Goal: Use online tool/utility: Utilize a website feature to perform a specific function

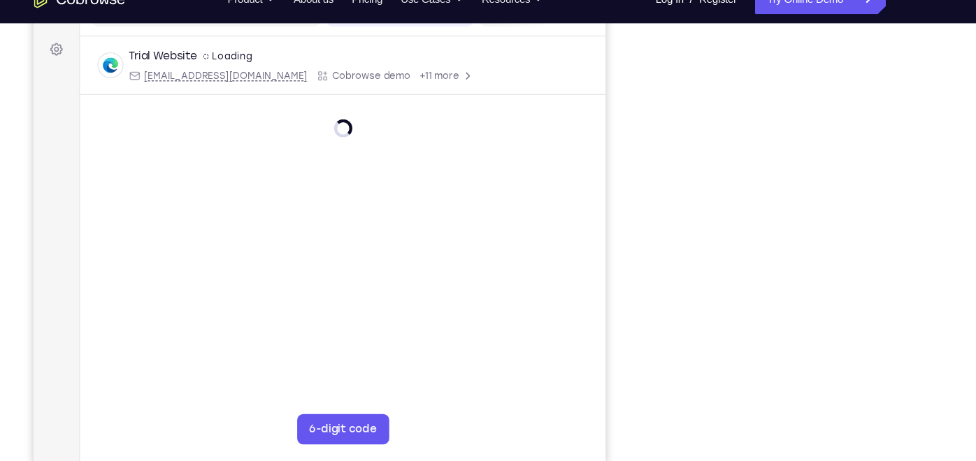
scroll to position [198, 0]
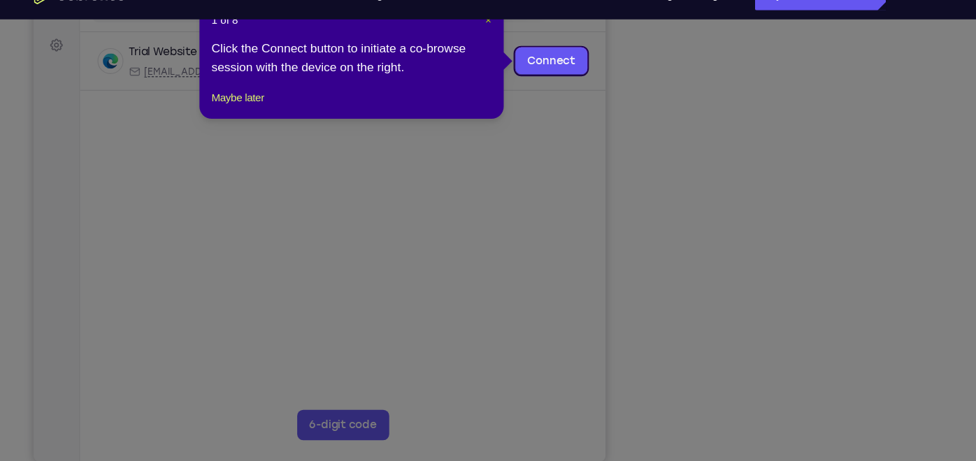
click at [513, 47] on span "×" at bounding box center [515, 45] width 6 height 11
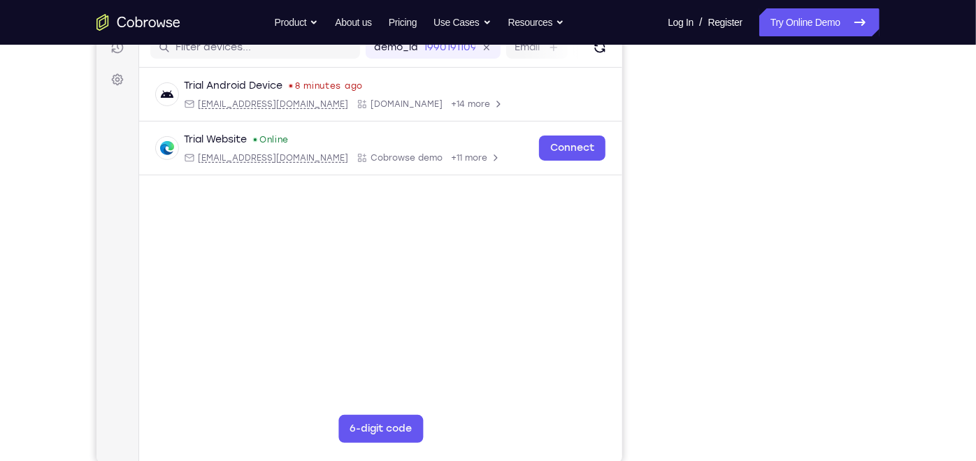
scroll to position [189, 0]
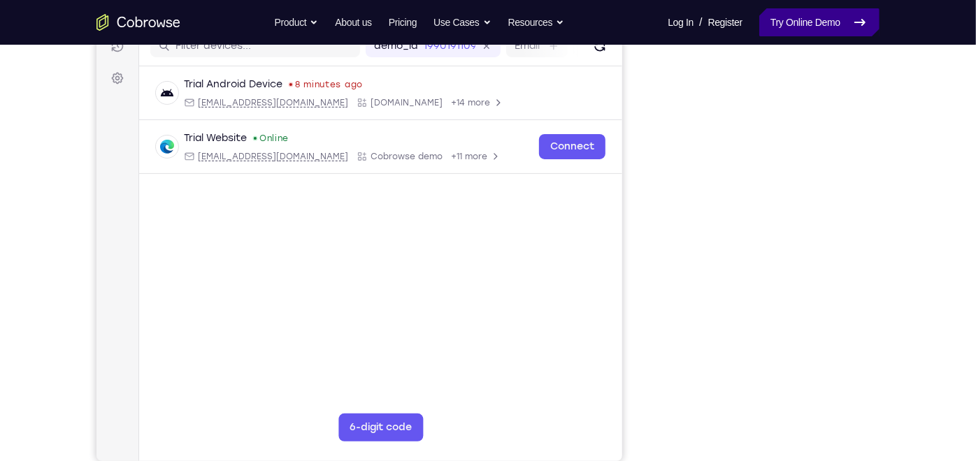
click at [818, 22] on link "Try Online Demo" at bounding box center [819, 22] width 120 height 28
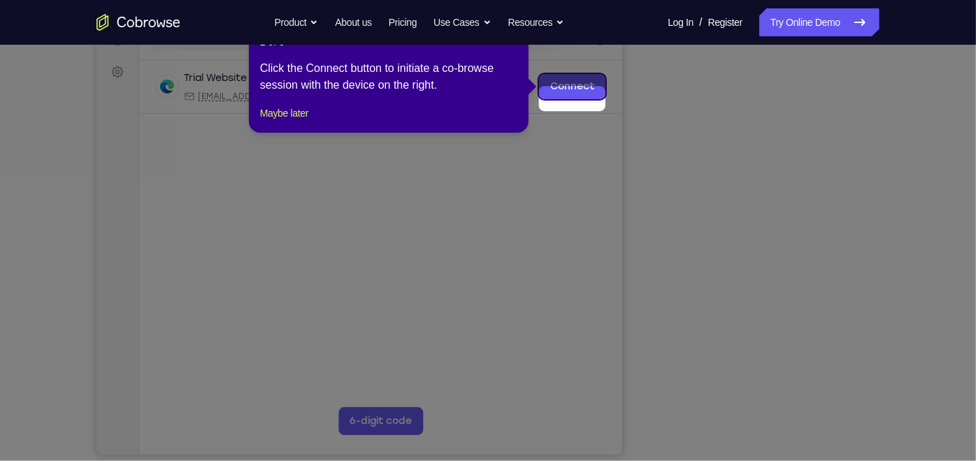
scroll to position [171, 0]
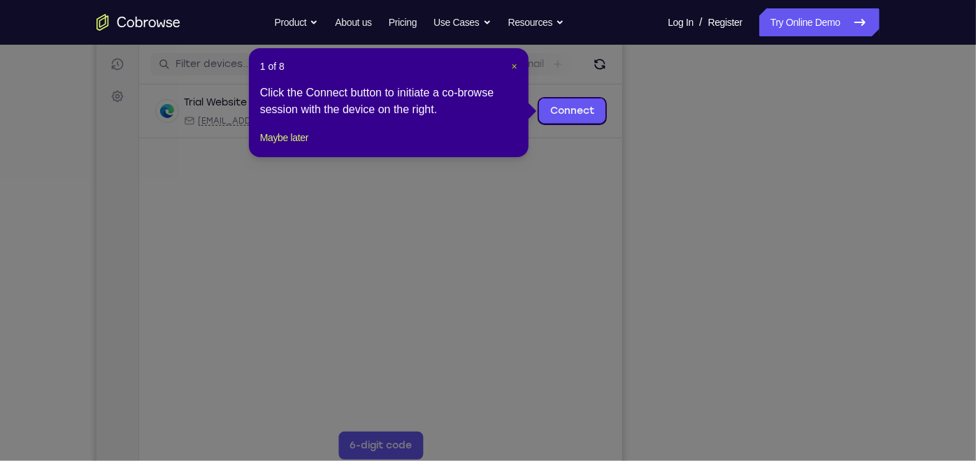
click at [515, 70] on span "×" at bounding box center [515, 66] width 6 height 11
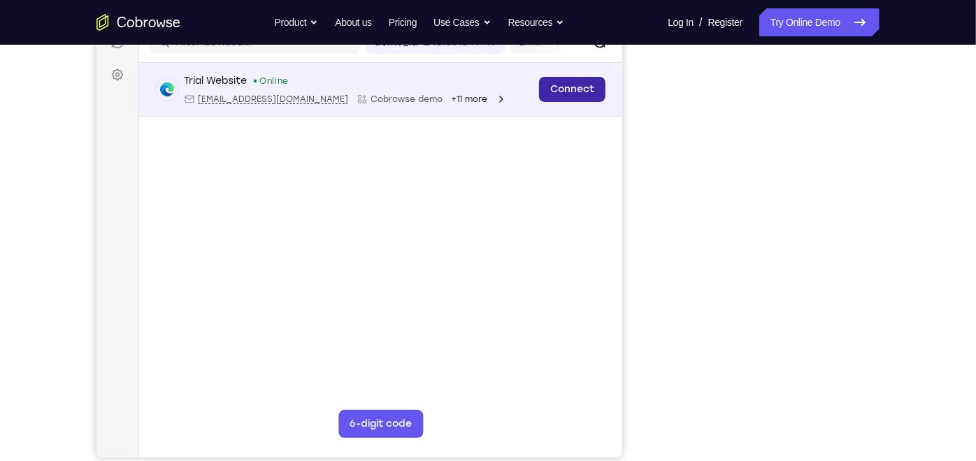
scroll to position [189, 0]
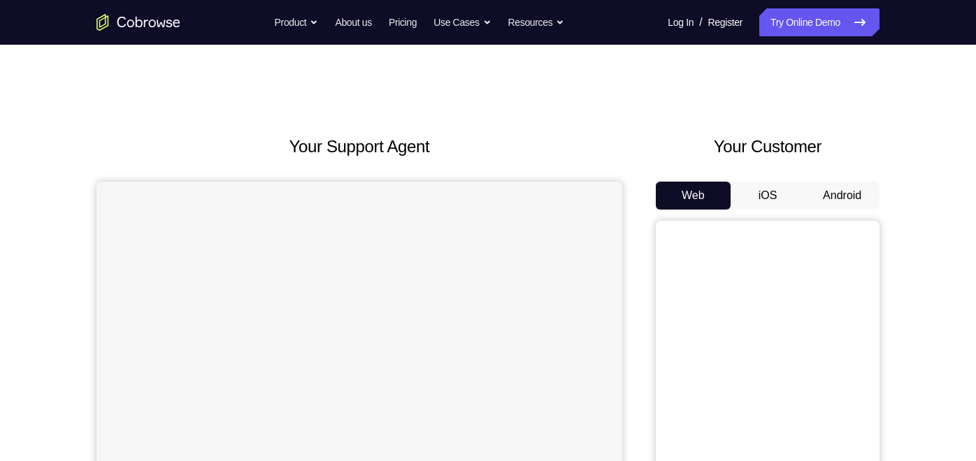
click at [815, 182] on button "Android" at bounding box center [841, 196] width 75 height 28
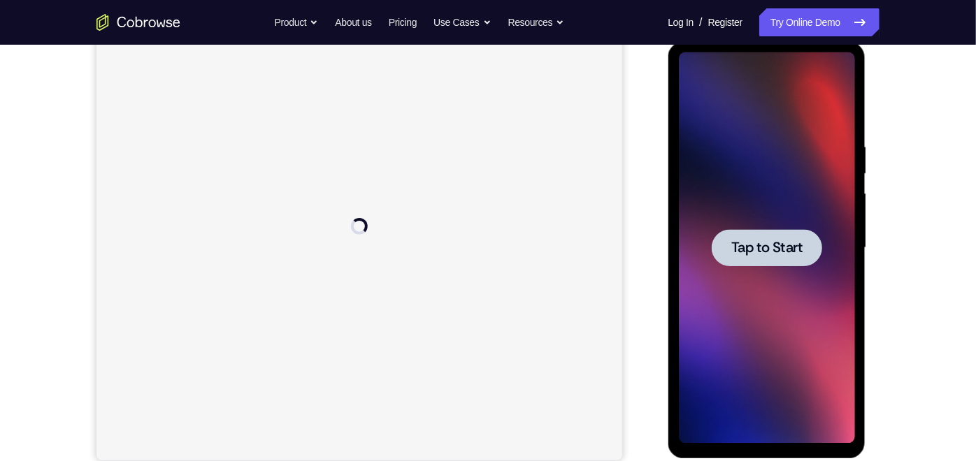
click at [780, 148] on div at bounding box center [766, 247] width 176 height 391
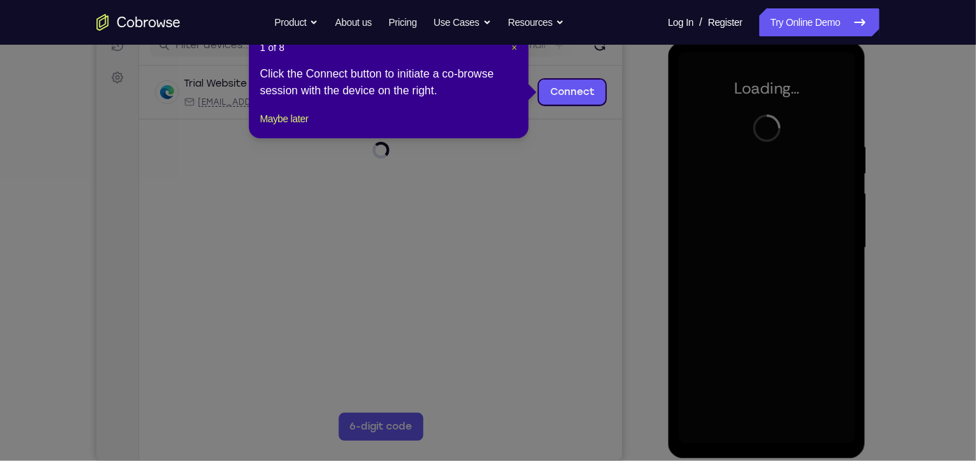
click at [514, 50] on span "×" at bounding box center [515, 47] width 6 height 11
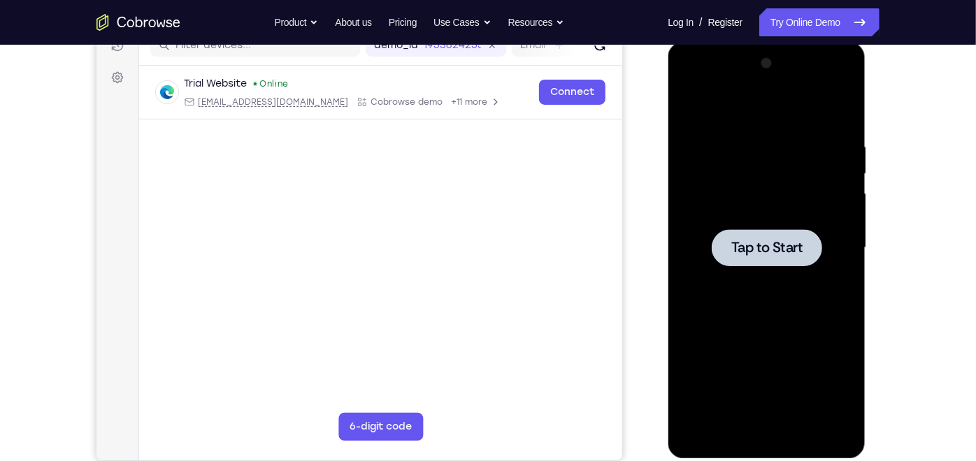
click at [769, 324] on div at bounding box center [766, 247] width 176 height 391
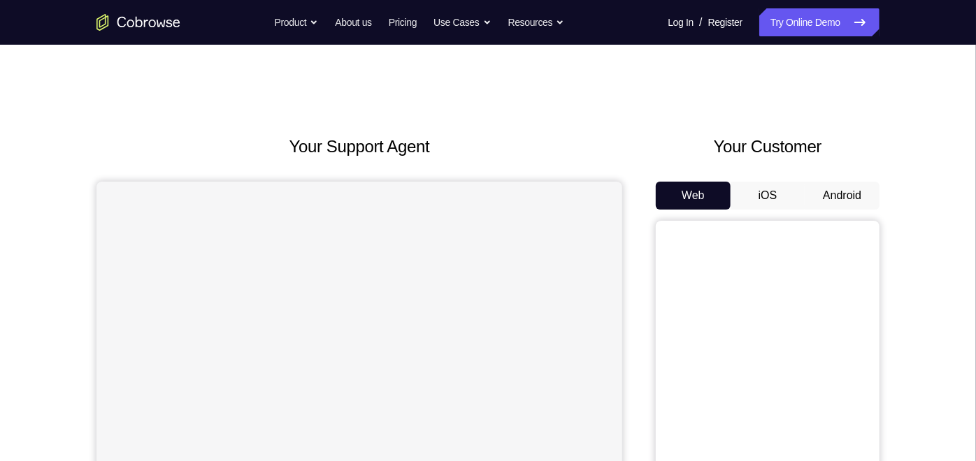
click at [860, 199] on button "Android" at bounding box center [841, 196] width 75 height 28
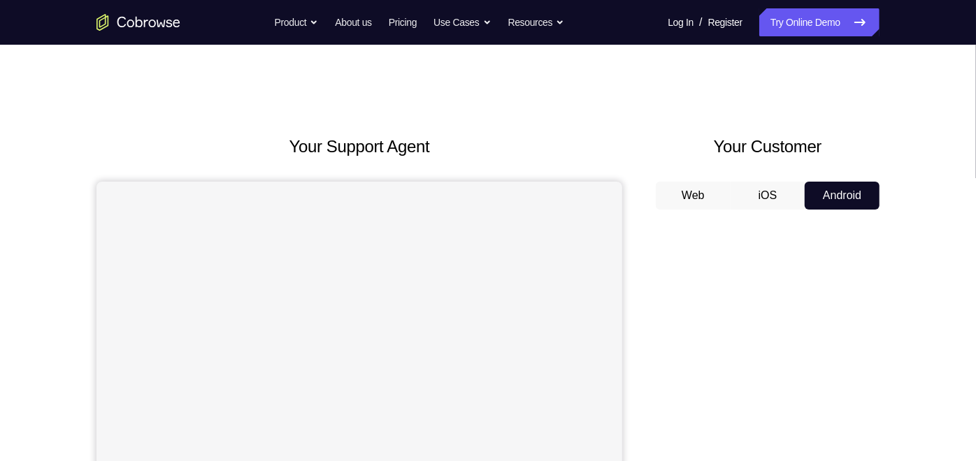
click at [860, 199] on button "Android" at bounding box center [841, 196] width 75 height 28
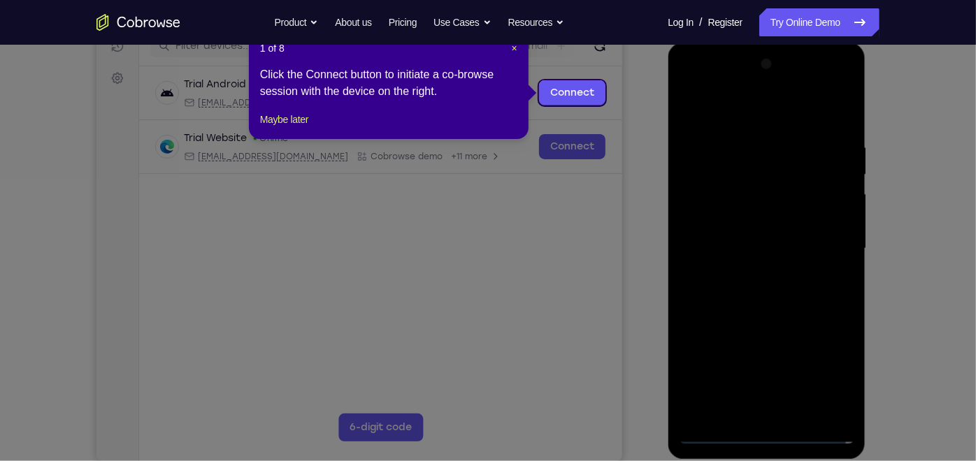
click at [770, 437] on icon at bounding box center [493, 230] width 987 height 461
click at [516, 52] on span "×" at bounding box center [515, 48] width 6 height 11
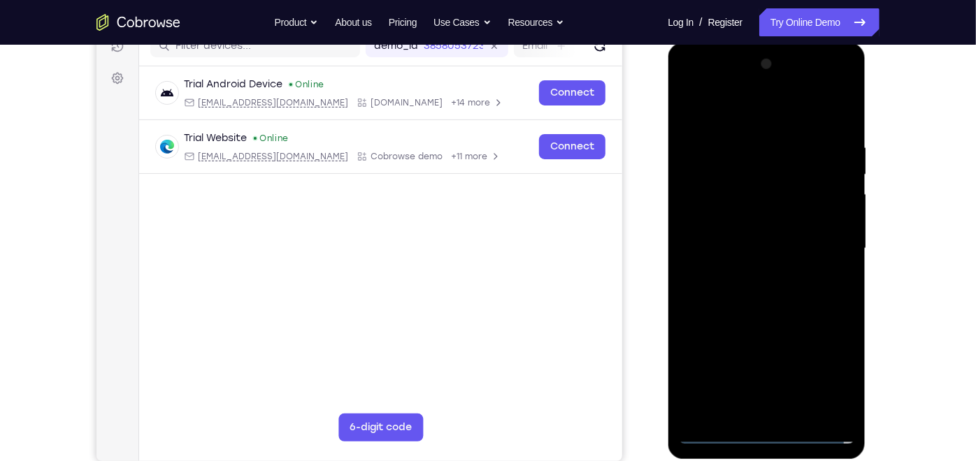
click at [767, 433] on div at bounding box center [766, 247] width 176 height 391
click at [834, 370] on div at bounding box center [766, 247] width 176 height 391
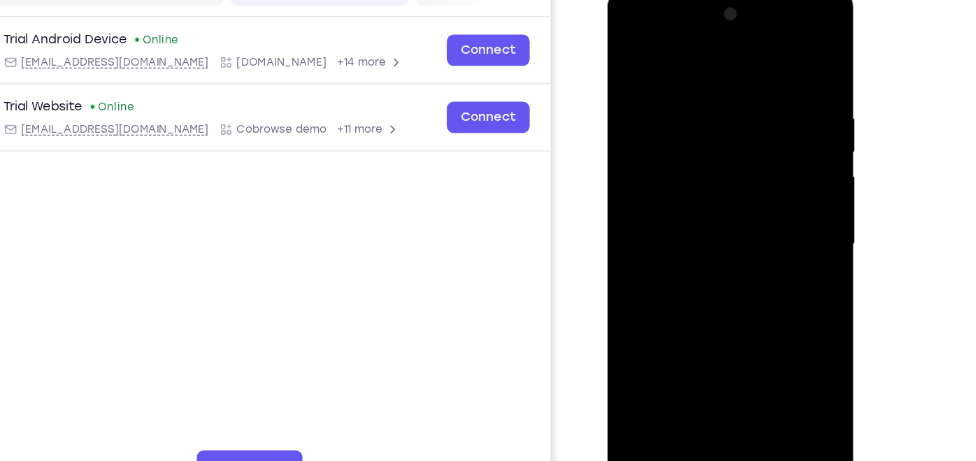
scroll to position [189, 0]
click at [641, 30] on div at bounding box center [706, 193] width 176 height 391
click at [764, 187] on div at bounding box center [706, 193] width 176 height 391
click at [695, 224] on div at bounding box center [706, 193] width 176 height 391
click at [684, 171] on div at bounding box center [706, 193] width 176 height 391
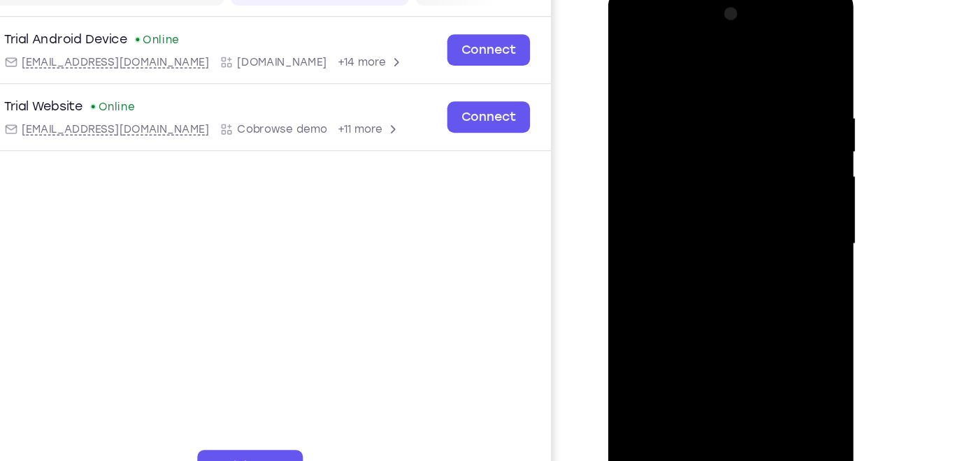
click at [684, 171] on div at bounding box center [706, 193] width 176 height 391
click at [681, 184] on div at bounding box center [706, 193] width 176 height 391
click at [681, 194] on div at bounding box center [706, 193] width 176 height 391
click at [686, 242] on div at bounding box center [706, 193] width 176 height 391
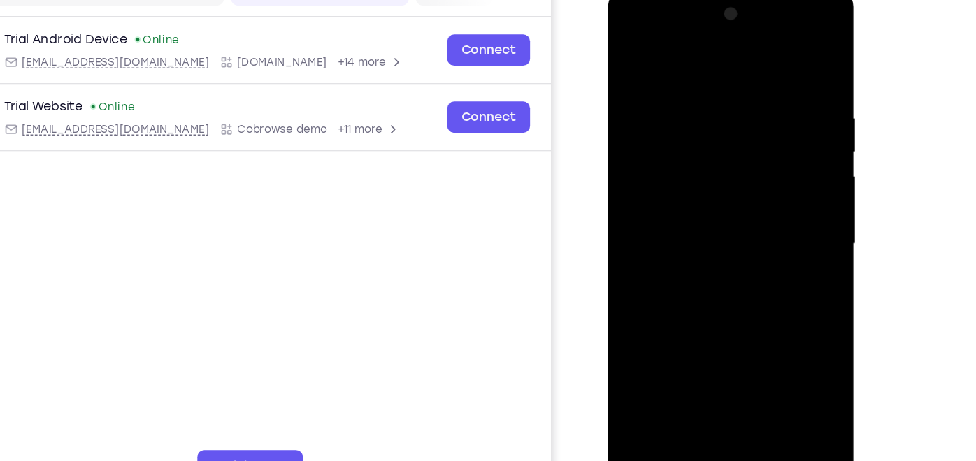
click at [686, 242] on div at bounding box center [706, 193] width 176 height 391
click at [680, 356] on div at bounding box center [706, 193] width 176 height 391
click at [690, 245] on div at bounding box center [706, 193] width 176 height 391
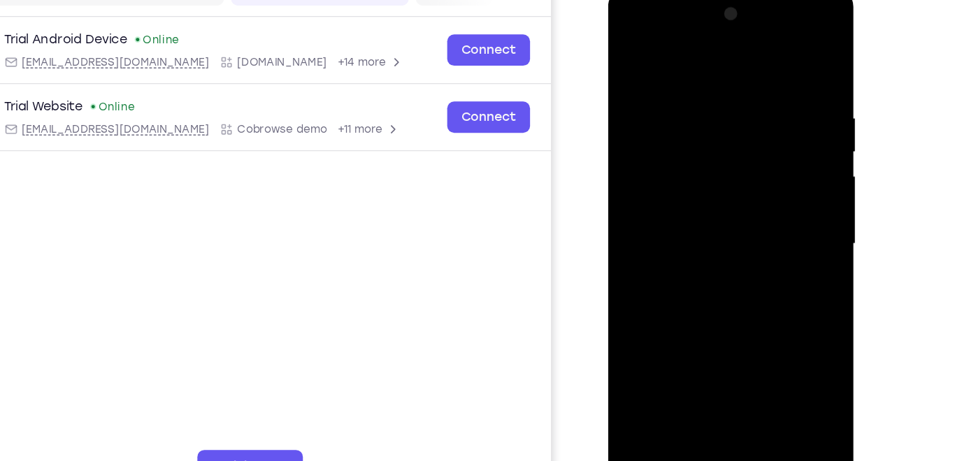
click at [690, 245] on div at bounding box center [706, 193] width 176 height 391
click at [690, 240] on div at bounding box center [706, 193] width 176 height 391
click at [780, 73] on div at bounding box center [706, 193] width 176 height 391
click at [675, 240] on div at bounding box center [706, 193] width 176 height 391
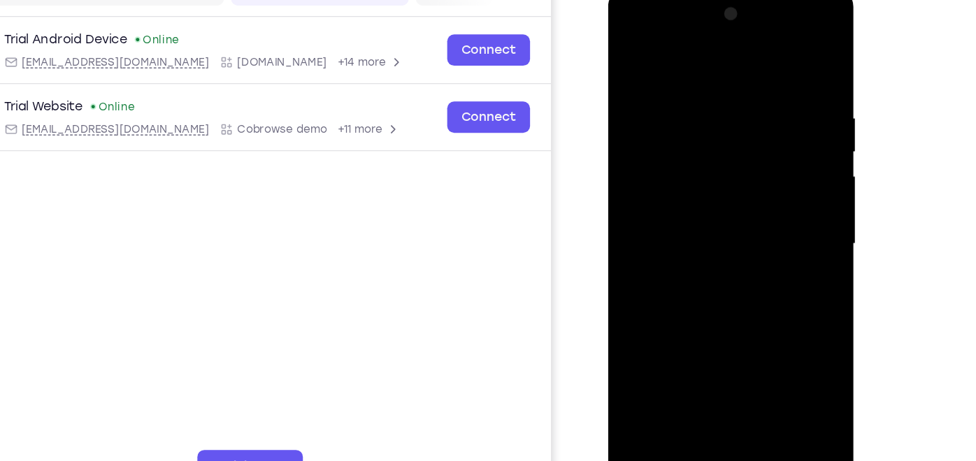
click at [675, 240] on div at bounding box center [706, 193] width 176 height 391
click at [778, 75] on div at bounding box center [706, 193] width 176 height 391
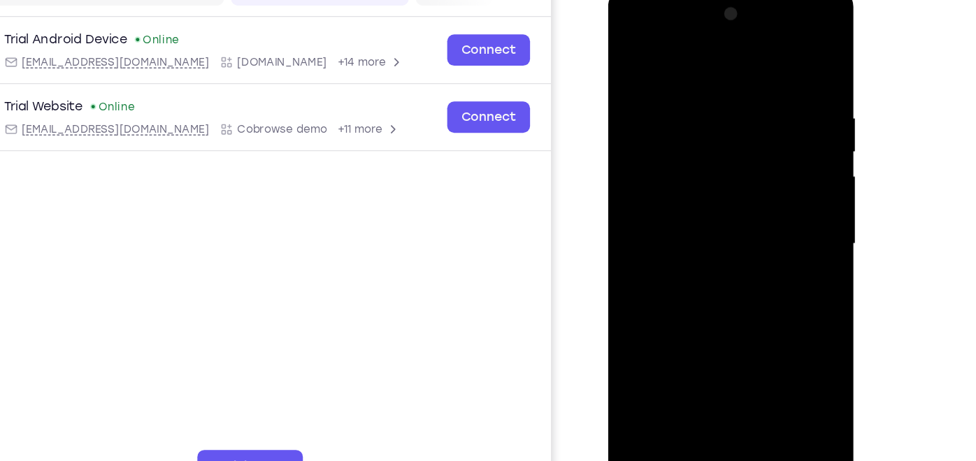
drag, startPoint x: 711, startPoint y: 73, endPoint x: 697, endPoint y: 303, distance: 229.7
click at [697, 303] on div at bounding box center [706, 193] width 176 height 391
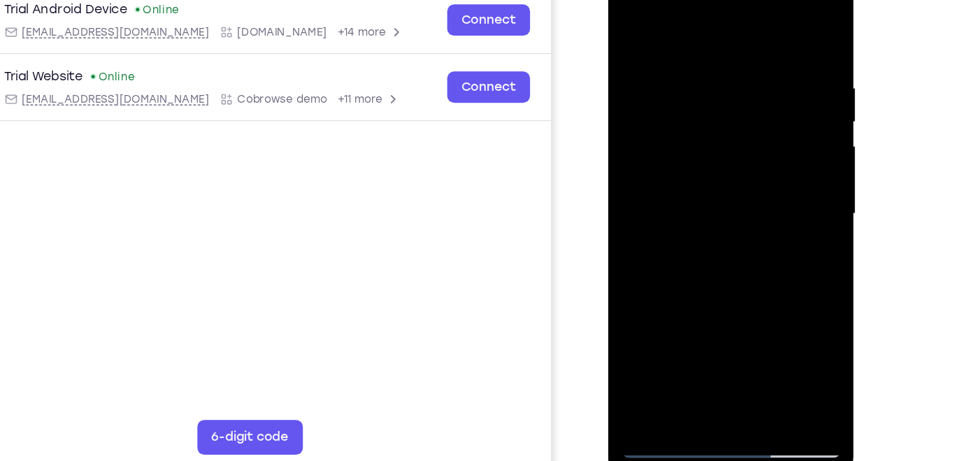
click at [716, 222] on div at bounding box center [706, 164] width 176 height 391
drag, startPoint x: 768, startPoint y: 64, endPoint x: 687, endPoint y: 75, distance: 81.8
click at [687, 75] on div at bounding box center [706, 164] width 176 height 391
click at [698, 59] on div at bounding box center [706, 164] width 176 height 391
click at [776, 27] on div at bounding box center [706, 164] width 176 height 391
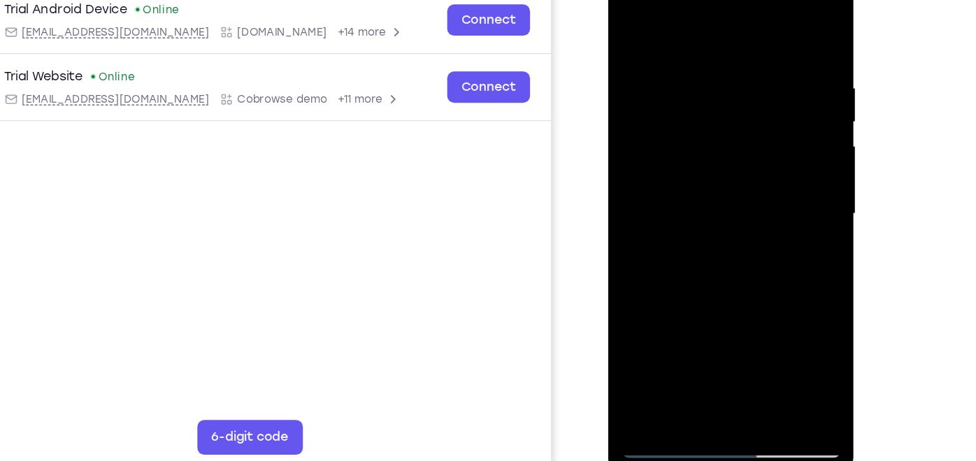
drag, startPoint x: 751, startPoint y: 57, endPoint x: 630, endPoint y: 61, distance: 121.0
click at [630, 61] on div at bounding box center [706, 164] width 176 height 391
drag, startPoint x: 761, startPoint y: 57, endPoint x: 656, endPoint y: 61, distance: 104.9
click at [656, 61] on div at bounding box center [706, 164] width 176 height 391
drag, startPoint x: 727, startPoint y: 55, endPoint x: 602, endPoint y: 81, distance: 127.7
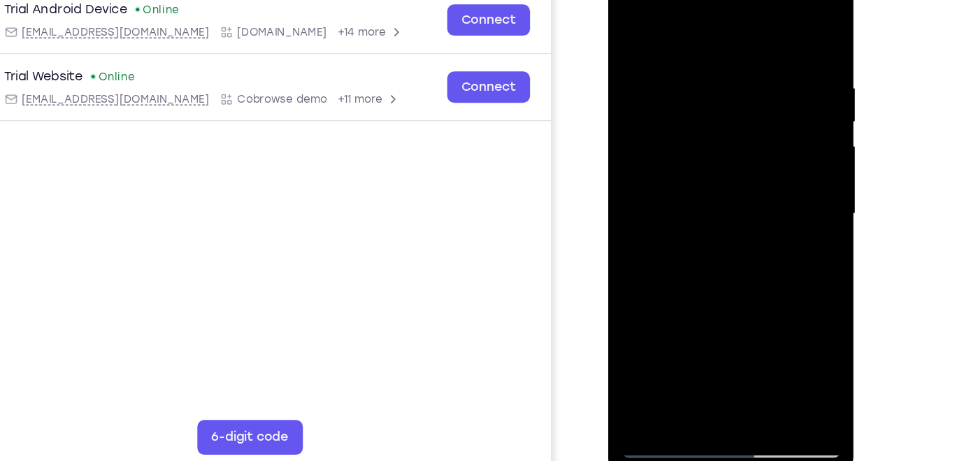
click at [608, 81] on html "Online web based iOS Simulators and Android Emulators. Run iPhone, iPad, Mobile…" at bounding box center [707, 167] width 199 height 419
click at [743, 324] on div at bounding box center [706, 164] width 176 height 391
click at [703, 239] on div at bounding box center [706, 164] width 176 height 391
click at [723, 248] on div at bounding box center [706, 164] width 176 height 391
click at [627, 25] on div at bounding box center [706, 164] width 176 height 391
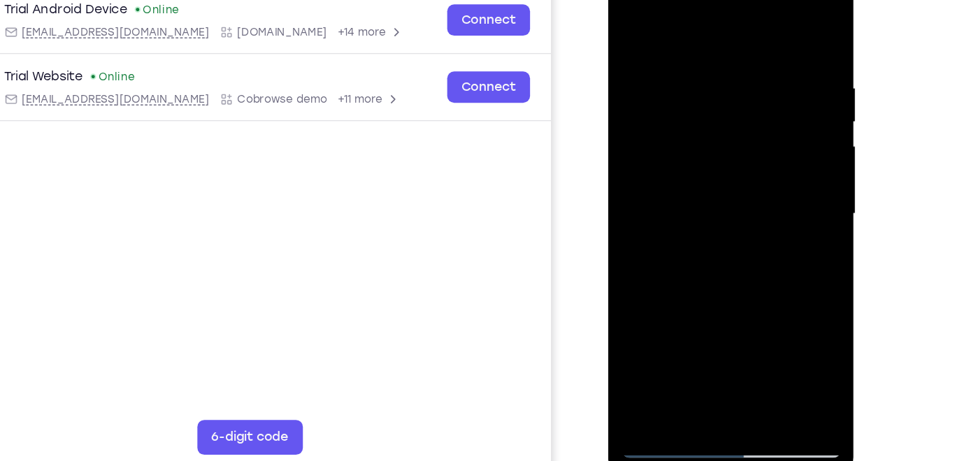
drag, startPoint x: 645, startPoint y: 305, endPoint x: 1485, endPoint y: 215, distance: 844.8
click at [807, 172] on html "Online web based iOS Simulators and Android Emulators. Run iPhone, iPad, Mobile…" at bounding box center [707, 167] width 199 height 419
drag, startPoint x: 647, startPoint y: 313, endPoint x: 797, endPoint y: 175, distance: 203.8
click at [797, 175] on div at bounding box center [707, 166] width 198 height 416
drag, startPoint x: 659, startPoint y: 310, endPoint x: 776, endPoint y: 177, distance: 176.2
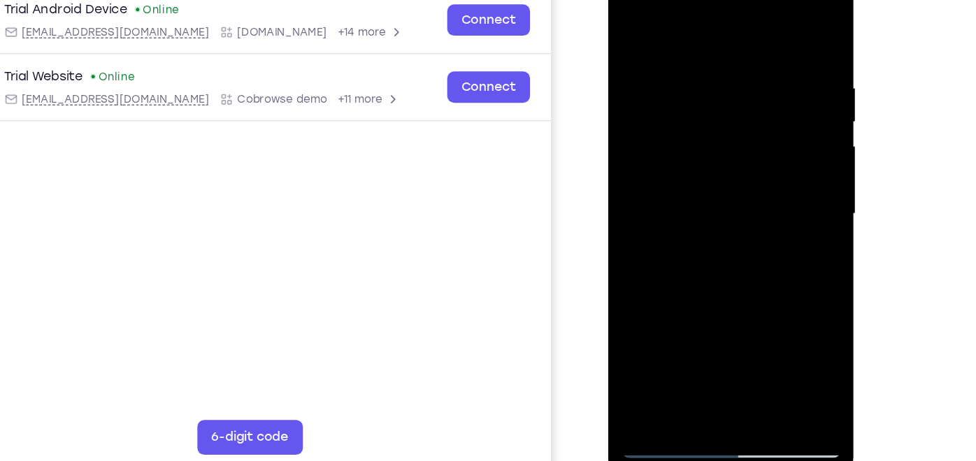
click at [776, 177] on div at bounding box center [706, 164] width 176 height 391
drag, startPoint x: 699, startPoint y: 302, endPoint x: 816, endPoint y: 121, distance: 215.7
click at [807, 121] on html "Online web based iOS Simulators and Android Emulators. Run iPhone, iPad, Mobile…" at bounding box center [707, 167] width 199 height 419
drag, startPoint x: 690, startPoint y: 305, endPoint x: 1507, endPoint y: 187, distance: 824.6
click at [807, 145] on html "Online web based iOS Simulators and Android Emulators. Run iPhone, iPad, Mobile…" at bounding box center [707, 167] width 199 height 419
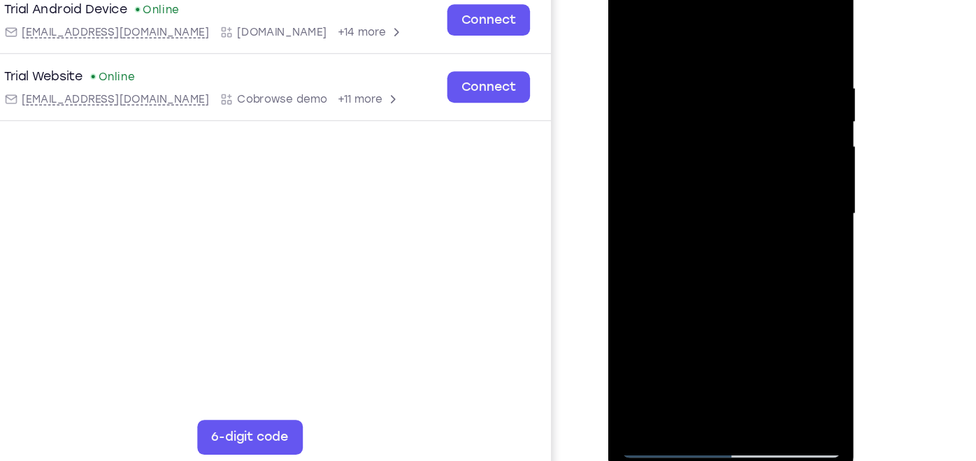
drag, startPoint x: 669, startPoint y: 298, endPoint x: 840, endPoint y: 145, distance: 229.1
click at [807, 145] on html "Online web based iOS Simulators and Android Emulators. Run iPhone, iPad, Mobile…" at bounding box center [707, 167] width 199 height 419
drag, startPoint x: 674, startPoint y: 269, endPoint x: 1484, endPoint y: 143, distance: 818.9
click at [807, 101] on html "Online web based iOS Simulators and Android Emulators. Run iPhone, iPad, Mobile…" at bounding box center [707, 167] width 199 height 419
drag, startPoint x: 712, startPoint y: 138, endPoint x: 719, endPoint y: 184, distance: 46.6
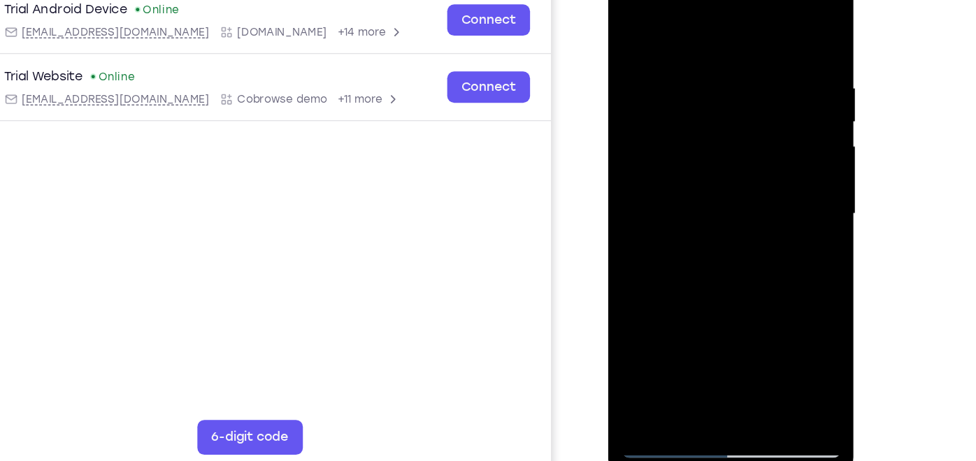
click at [719, 184] on div at bounding box center [706, 164] width 176 height 391
click at [701, 274] on div at bounding box center [706, 164] width 176 height 391
click at [632, 263] on div at bounding box center [706, 164] width 176 height 391
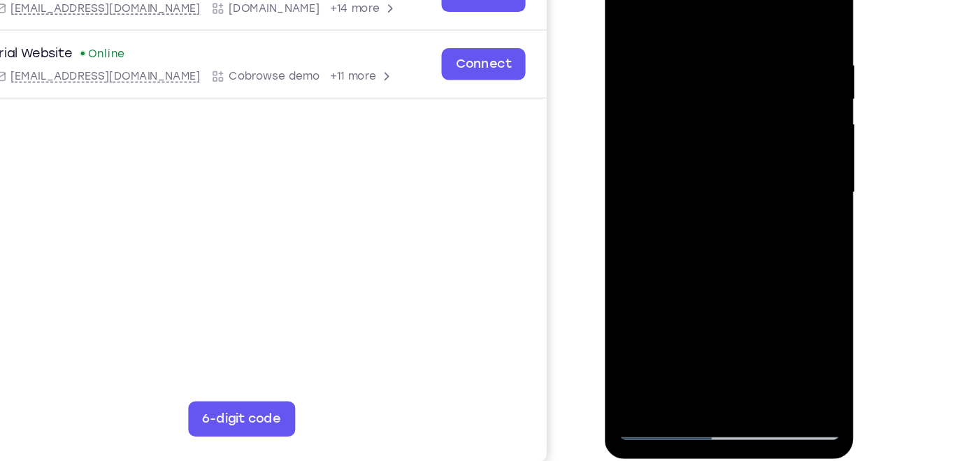
click at [634, 304] on div at bounding box center [703, 138] width 176 height 391
drag, startPoint x: 701, startPoint y: 135, endPoint x: 691, endPoint y: 224, distance: 89.3
click at [691, 224] on div at bounding box center [703, 138] width 176 height 391
click at [684, 22] on div at bounding box center [703, 138] width 176 height 391
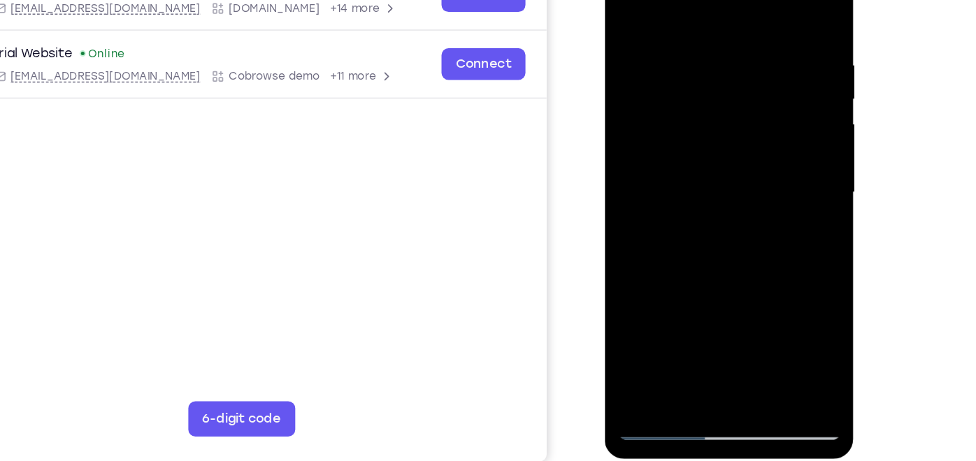
click at [634, 3] on div at bounding box center [703, 138] width 176 height 391
click at [663, 132] on div at bounding box center [703, 138] width 176 height 391
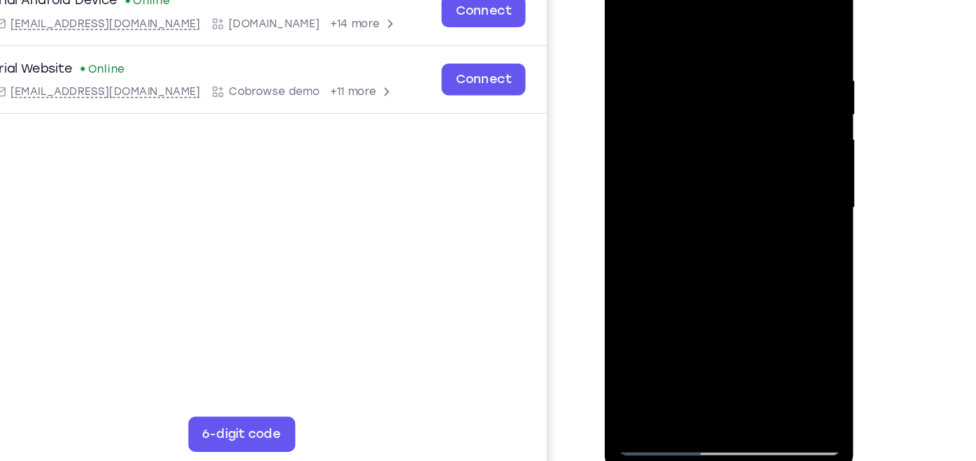
scroll to position [188, 0]
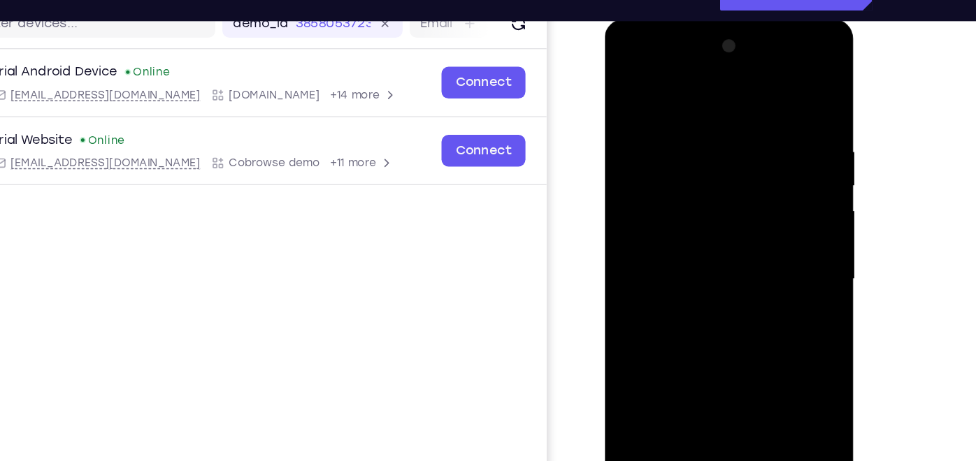
drag, startPoint x: 668, startPoint y: 163, endPoint x: 832, endPoint y: 159, distance: 163.6
click at [804, 159] on html "Online web based iOS Simulators and Android Emulators. Run iPhone, iPad, Mobile…" at bounding box center [703, 228] width 199 height 419
click at [774, 46] on div at bounding box center [703, 224] width 176 height 391
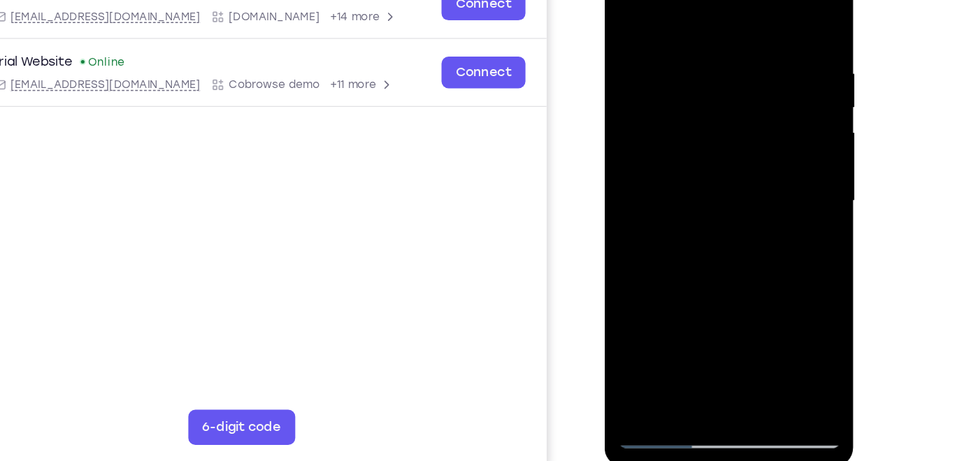
click at [734, 313] on div at bounding box center [703, 147] width 176 height 391
drag, startPoint x: 660, startPoint y: 294, endPoint x: 1532, endPoint y: 201, distance: 877.1
click at [804, 158] on html "Online web based iOS Simulators and Android Emulators. Run iPhone, iPad, Mobile…" at bounding box center [703, 150] width 199 height 419
drag, startPoint x: 662, startPoint y: 139, endPoint x: 695, endPoint y: 284, distance: 149.2
click at [695, 284] on div at bounding box center [703, 147] width 176 height 391
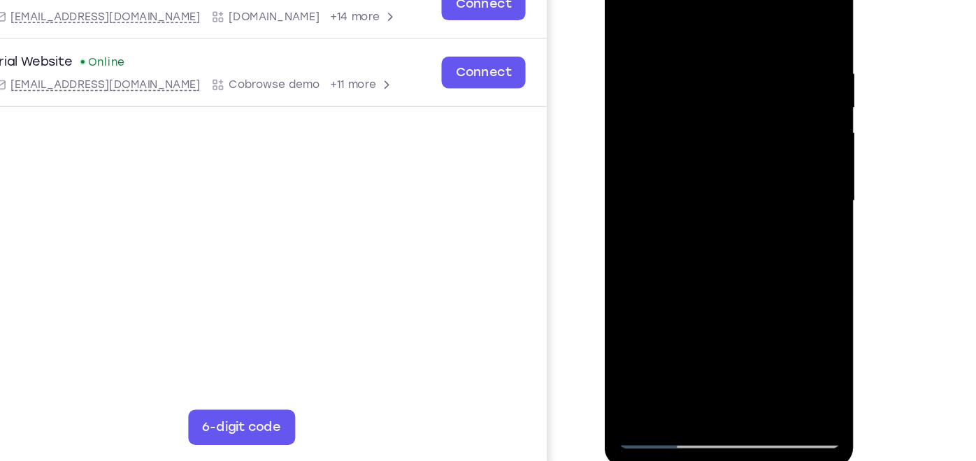
drag, startPoint x: 667, startPoint y: 150, endPoint x: 692, endPoint y: 272, distance: 124.7
click at [692, 272] on div at bounding box center [703, 147] width 176 height 391
click at [671, 113] on div at bounding box center [703, 147] width 176 height 391
click at [625, 273] on div at bounding box center [703, 147] width 176 height 391
click at [666, 125] on div at bounding box center [703, 147] width 176 height 391
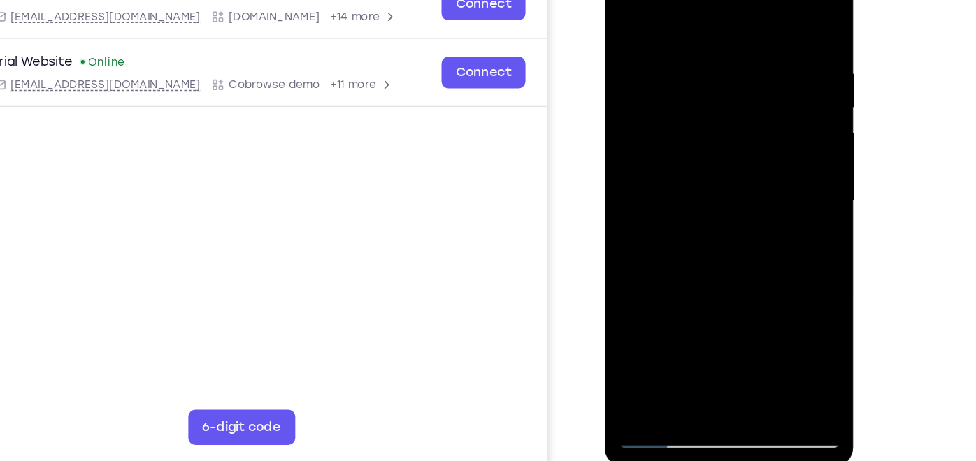
click at [632, 27] on div at bounding box center [703, 147] width 176 height 391
click at [711, 125] on div at bounding box center [703, 147] width 176 height 391
drag, startPoint x: 658, startPoint y: 284, endPoint x: 681, endPoint y: 122, distance: 163.7
click at [681, 122] on div at bounding box center [703, 147] width 176 height 391
drag, startPoint x: 676, startPoint y: 264, endPoint x: 676, endPoint y: 102, distance: 162.1
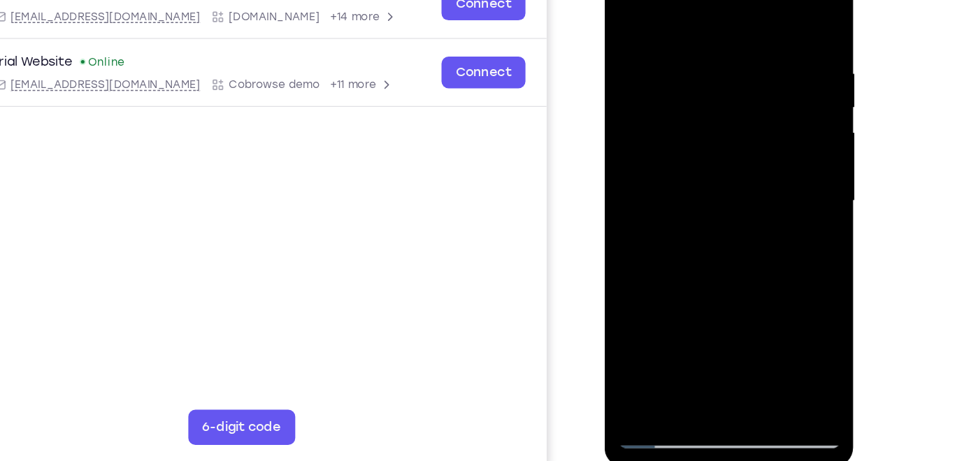
click at [676, 102] on div at bounding box center [703, 147] width 176 height 391
drag, startPoint x: 674, startPoint y: 259, endPoint x: 671, endPoint y: 58, distance: 200.6
click at [671, 58] on div at bounding box center [703, 147] width 176 height 391
drag, startPoint x: 667, startPoint y: 245, endPoint x: 679, endPoint y: 80, distance: 165.3
click at [679, 80] on div at bounding box center [703, 147] width 176 height 391
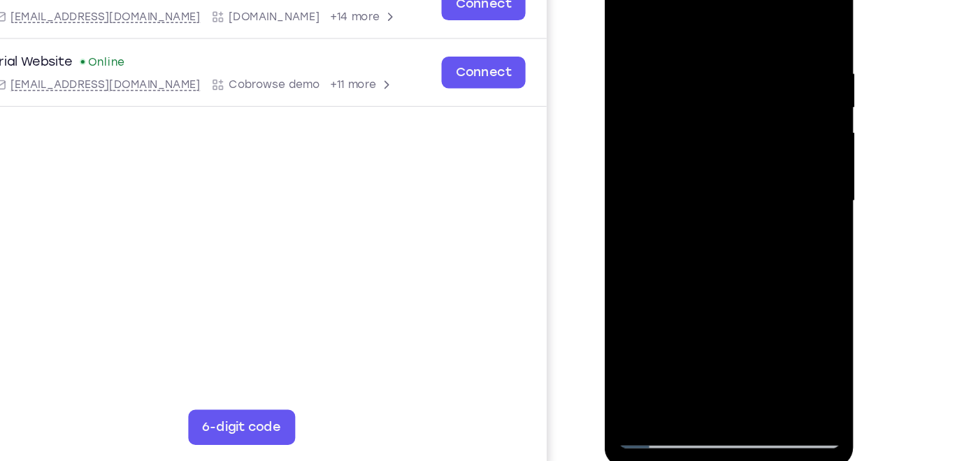
drag, startPoint x: 677, startPoint y: 245, endPoint x: 678, endPoint y: 103, distance: 141.2
click at [678, 103] on div at bounding box center [703, 147] width 176 height 391
drag, startPoint x: 658, startPoint y: 201, endPoint x: 662, endPoint y: 89, distance: 111.9
click at [662, 89] on div at bounding box center [703, 147] width 176 height 391
drag, startPoint x: 664, startPoint y: 246, endPoint x: 686, endPoint y: -6, distance: 252.6
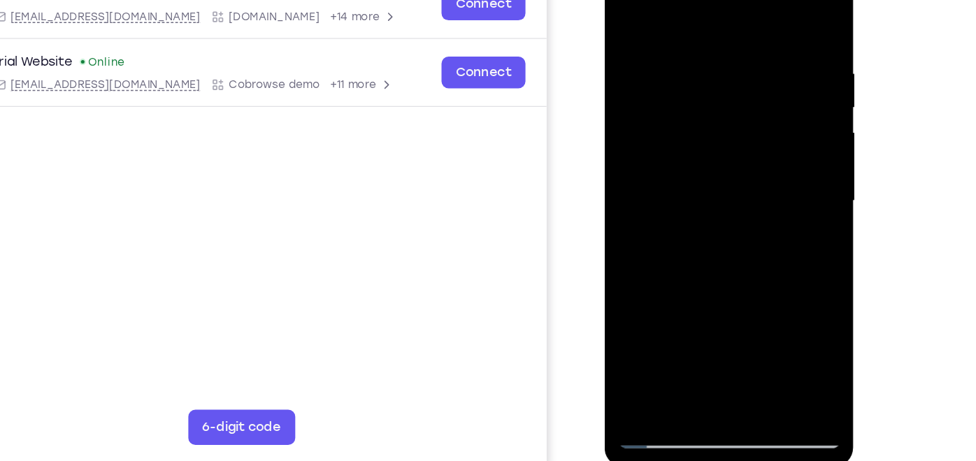
click at [686, 0] on div at bounding box center [703, 147] width 176 height 391
drag, startPoint x: 674, startPoint y: 282, endPoint x: 677, endPoint y: 36, distance: 246.7
click at [677, 36] on div at bounding box center [703, 147] width 176 height 391
drag, startPoint x: 665, startPoint y: 259, endPoint x: 673, endPoint y: 43, distance: 215.4
click at [673, 43] on div at bounding box center [703, 147] width 176 height 391
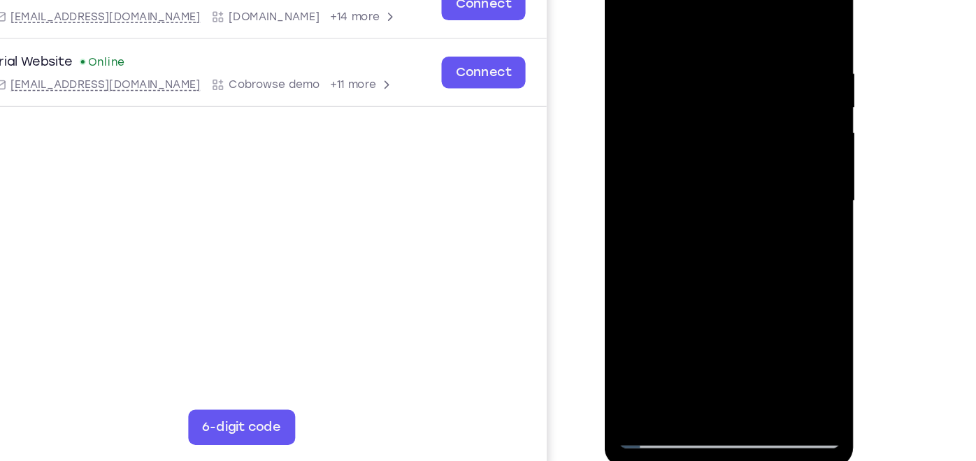
drag, startPoint x: 665, startPoint y: 260, endPoint x: 662, endPoint y: 78, distance: 182.4
click at [662, 78] on div at bounding box center [703, 147] width 176 height 391
click at [634, 59] on div at bounding box center [703, 147] width 176 height 391
drag, startPoint x: 630, startPoint y: 56, endPoint x: 648, endPoint y: 132, distance: 78.1
click at [648, 132] on div at bounding box center [703, 147] width 176 height 391
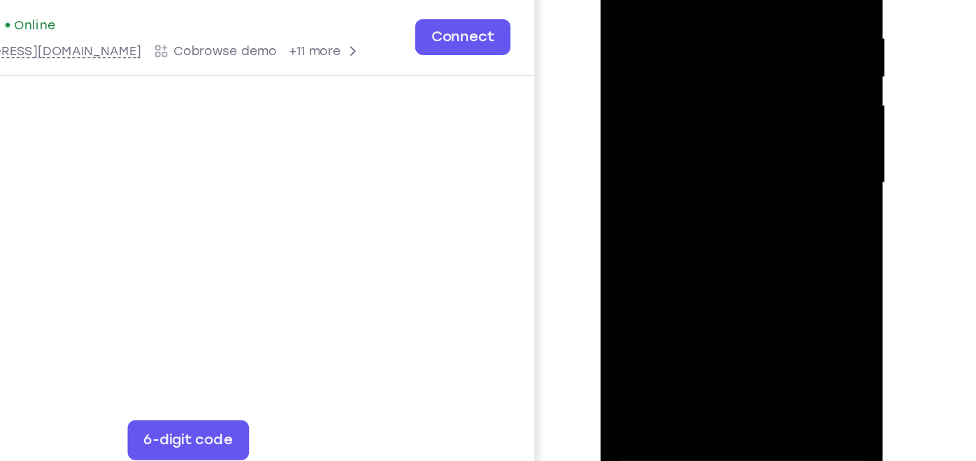
click at [634, 261] on div at bounding box center [699, 94] width 176 height 391
click at [672, 35] on div at bounding box center [699, 94] width 176 height 391
click at [720, 0] on div at bounding box center [699, 94] width 176 height 391
